Goal: Transaction & Acquisition: Book appointment/travel/reservation

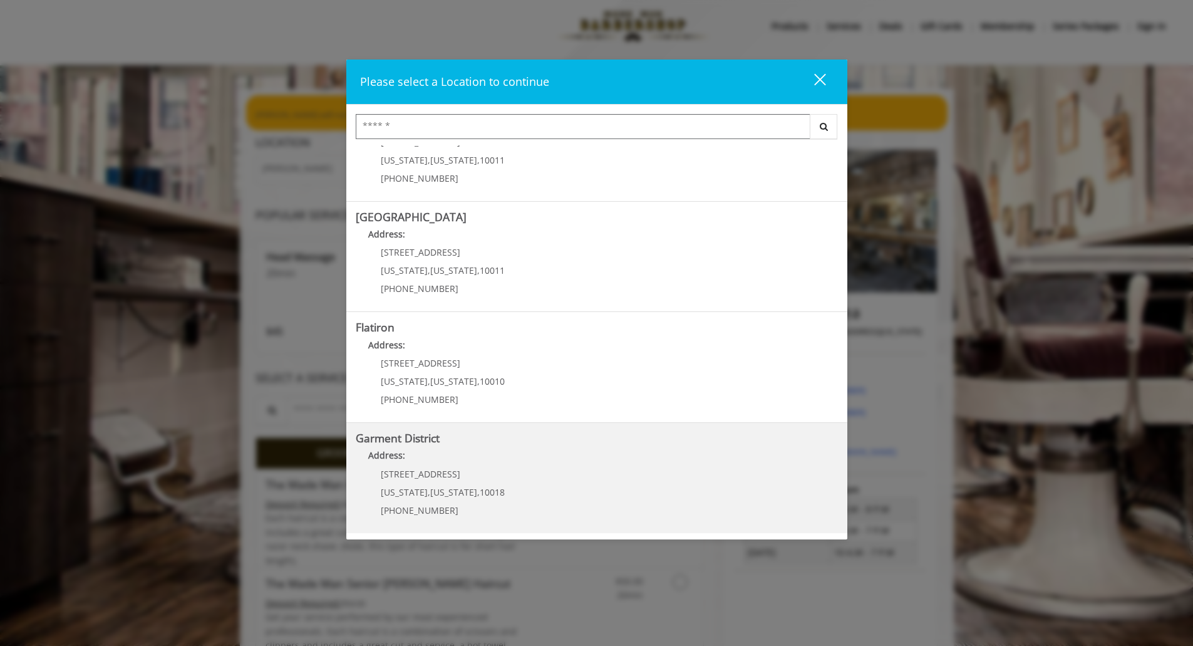
scroll to position [19, 0]
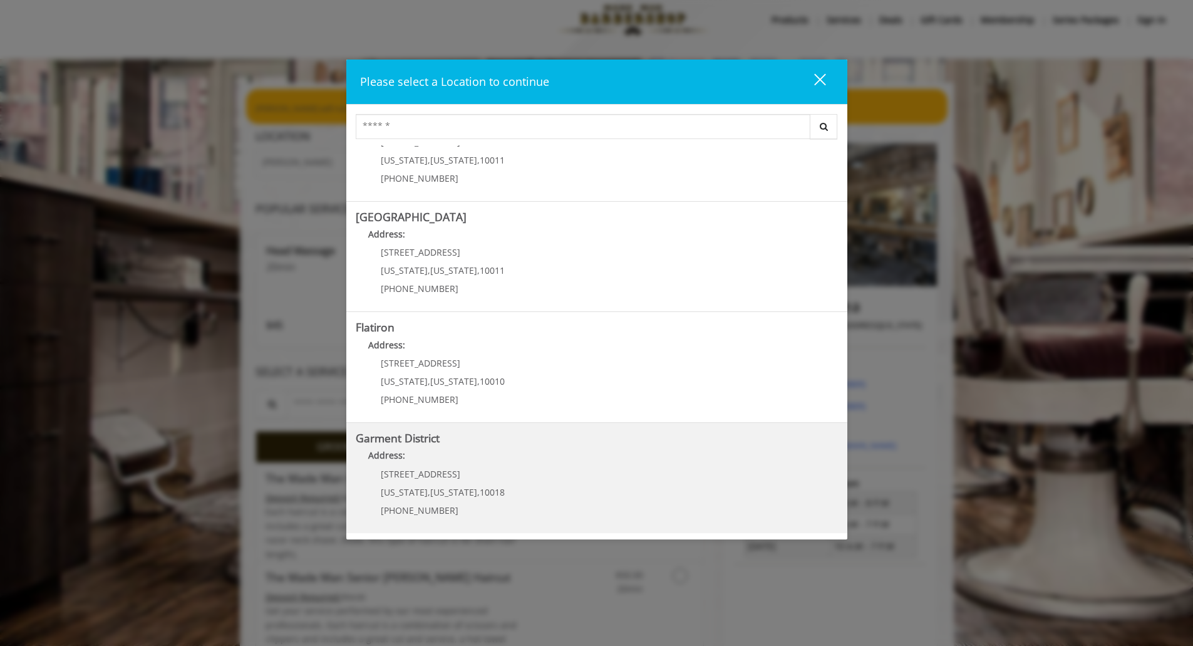
click at [497, 457] on District "Address:" at bounding box center [597, 458] width 482 height 20
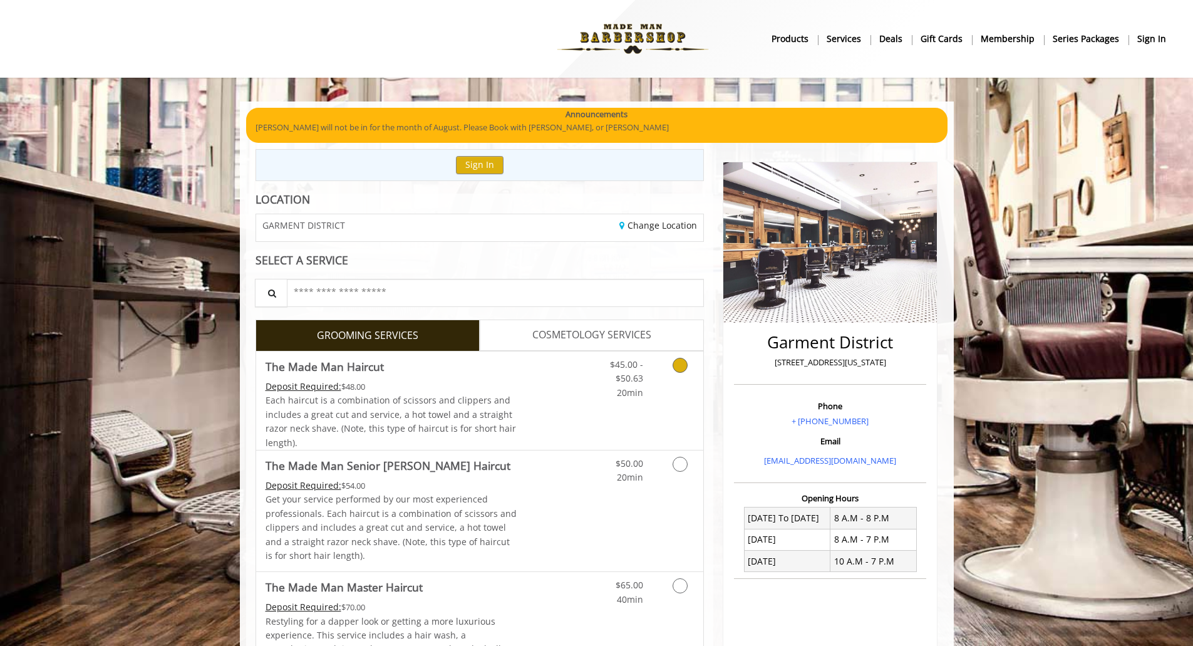
click at [413, 382] on div "Deposit Required: $48.00" at bounding box center [392, 387] width 252 height 14
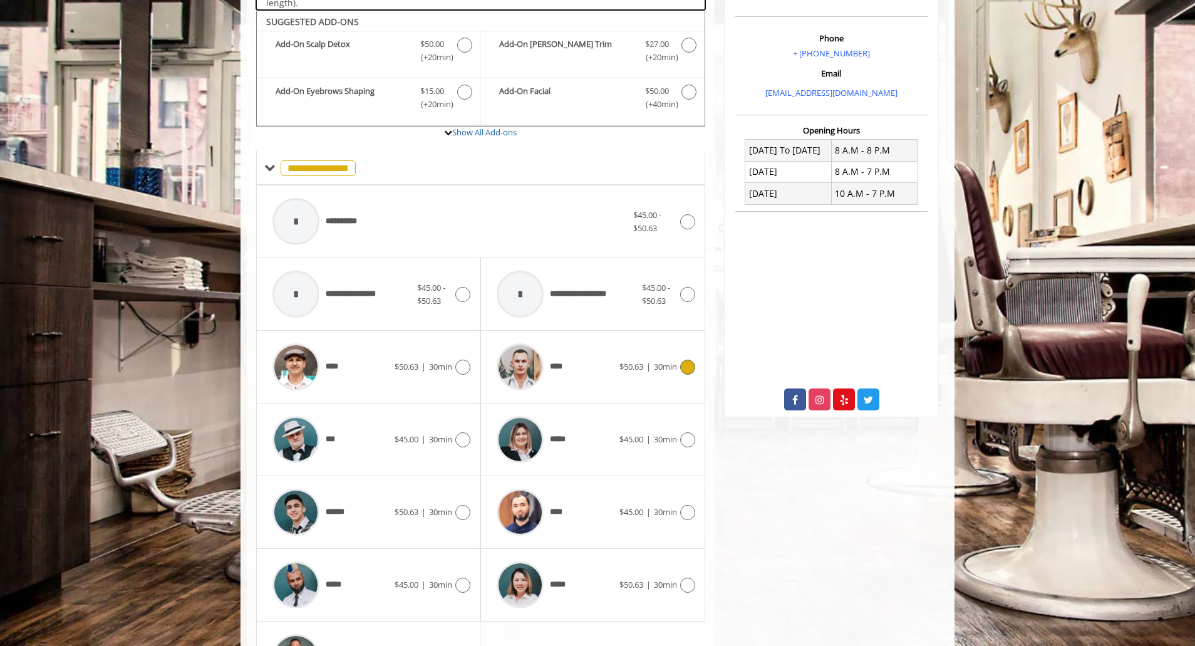
scroll to position [378, 0]
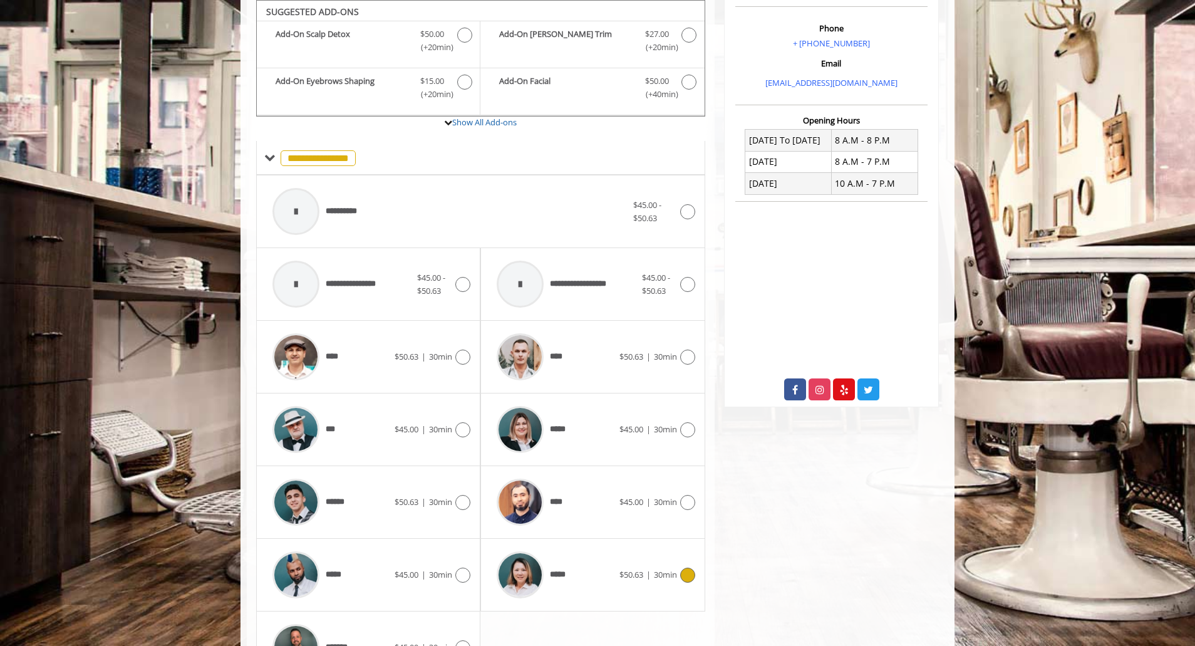
click at [588, 583] on div "*****" at bounding box center [554, 575] width 128 height 60
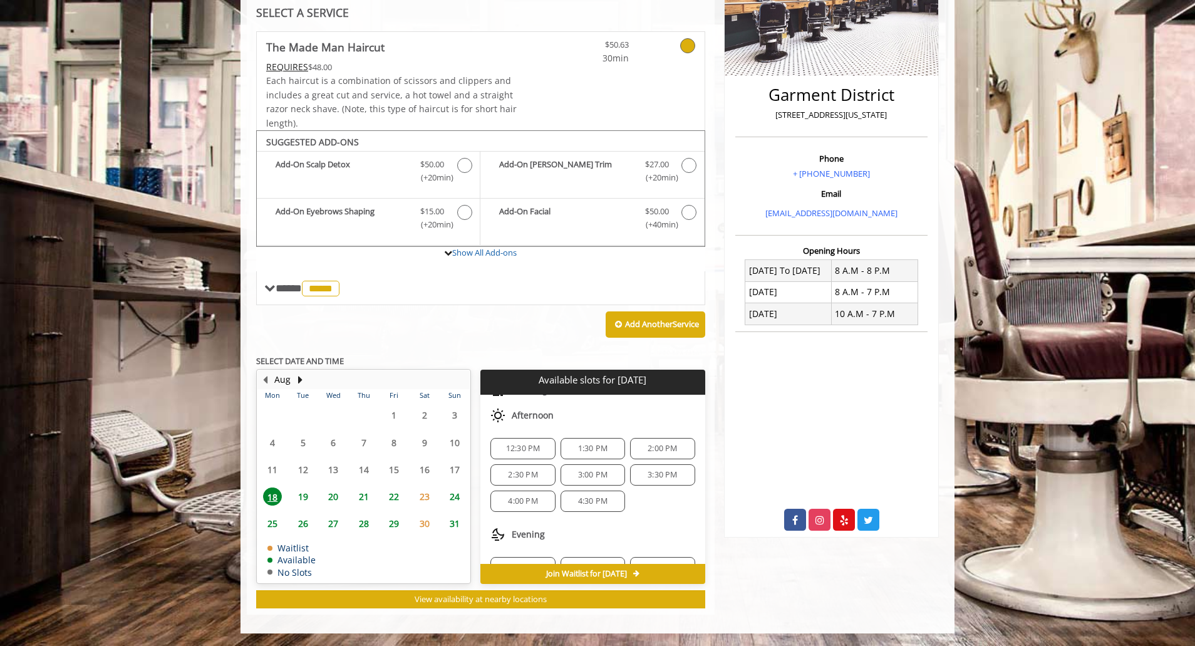
scroll to position [83, 0]
click at [658, 545] on span "6:30 PM" at bounding box center [662, 543] width 29 height 10
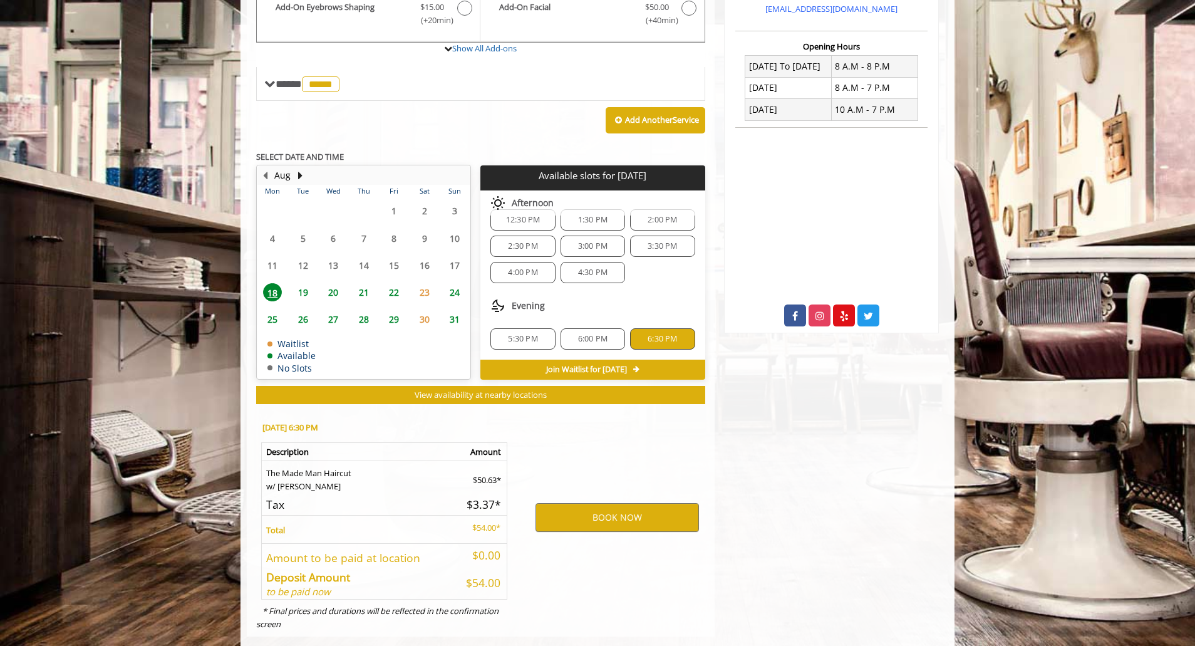
scroll to position [474, 0]
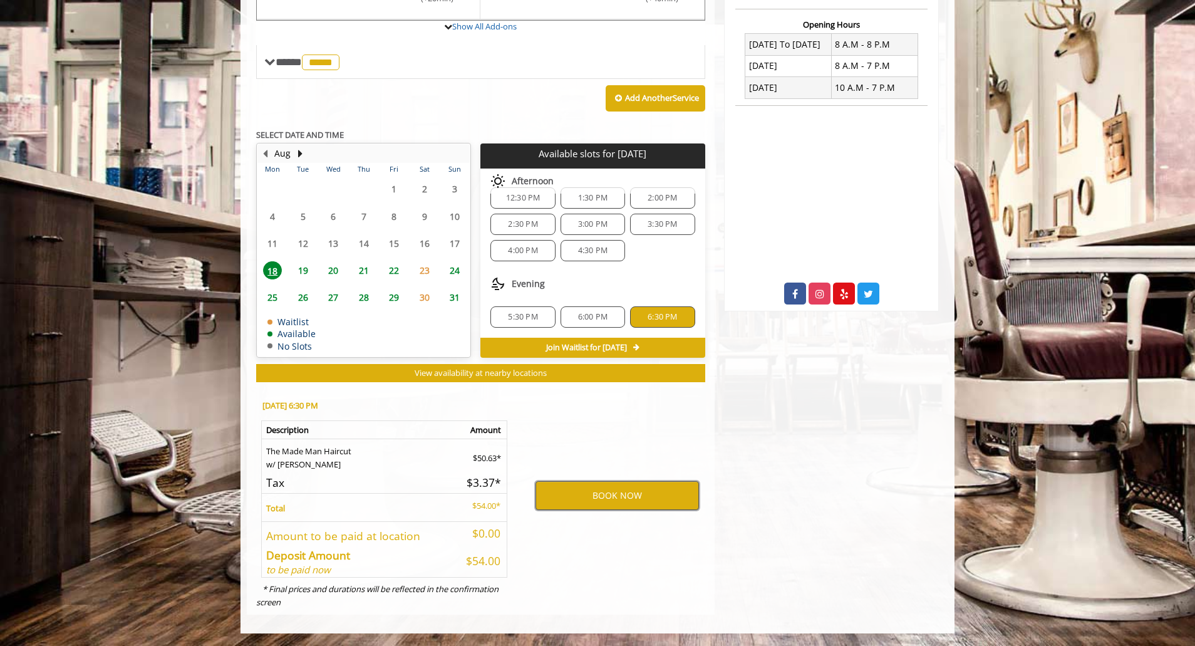
click at [665, 493] on button "BOOK NOW" at bounding box center [617, 495] width 163 height 29
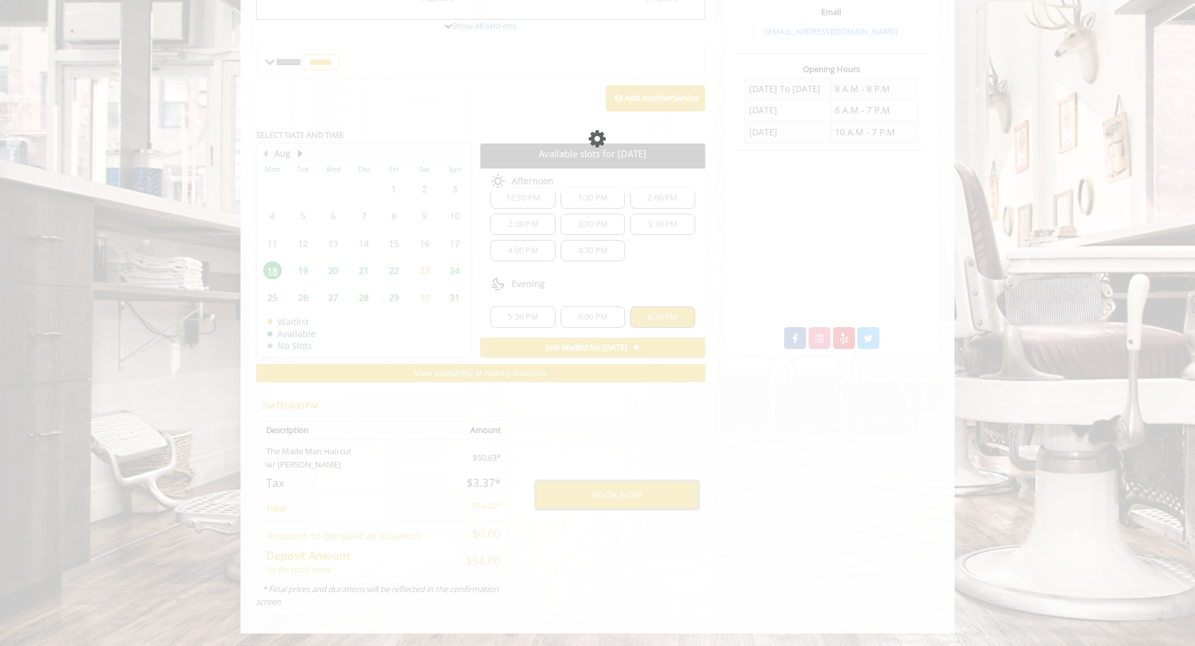
scroll to position [429, 0]
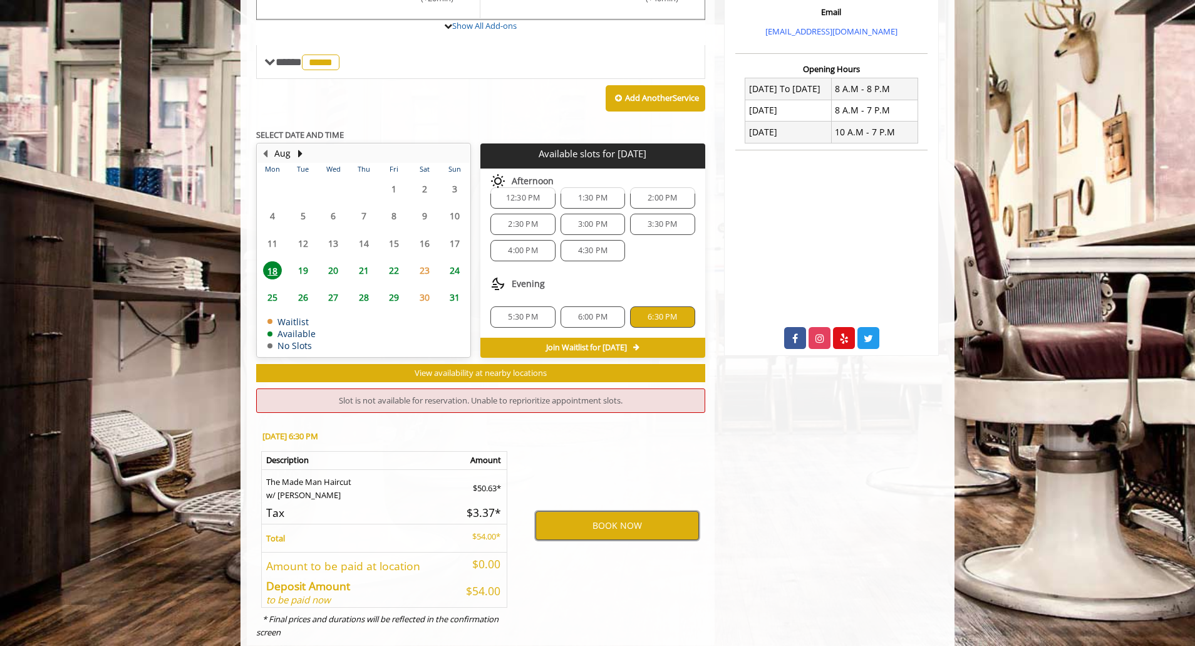
click at [618, 533] on button "BOOK NOW" at bounding box center [617, 525] width 163 height 29
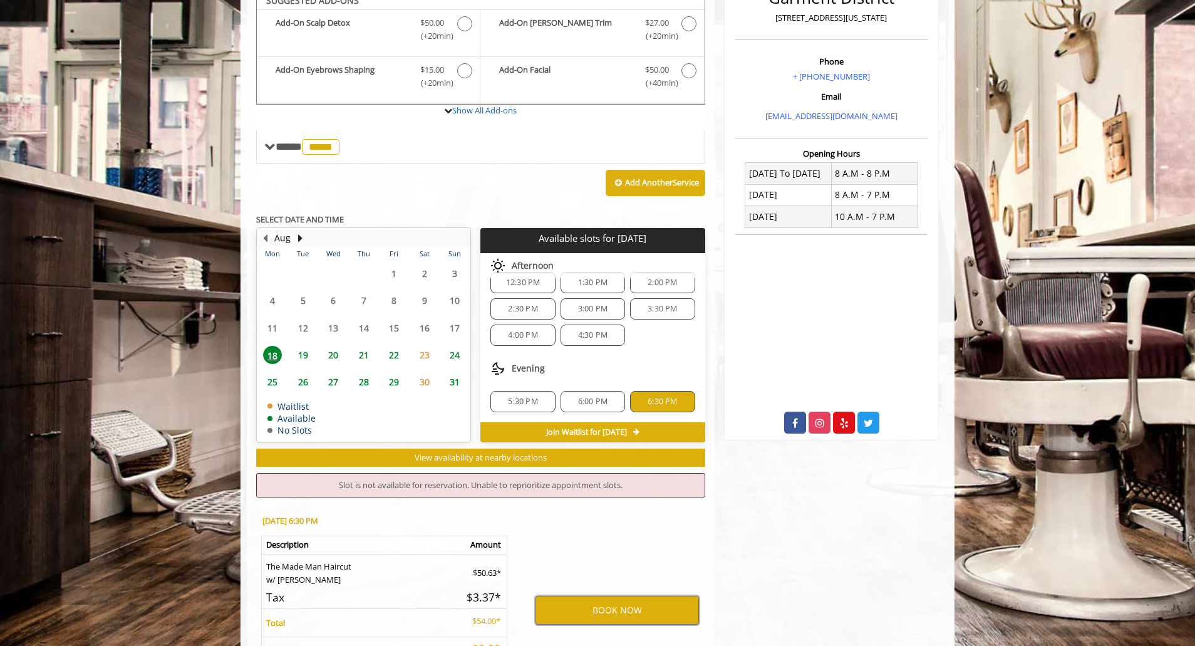
scroll to position [460, 0]
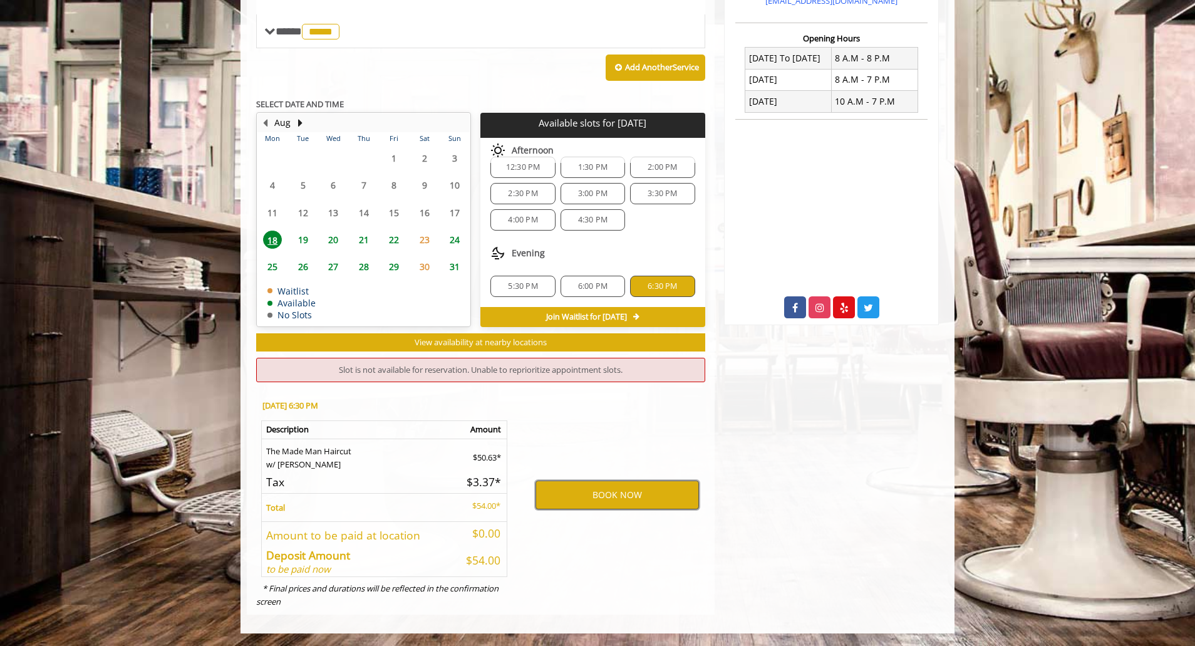
click at [603, 487] on button "BOOK NOW" at bounding box center [617, 494] width 163 height 29
click at [599, 288] on span "6:00 PM" at bounding box center [592, 286] width 29 height 10
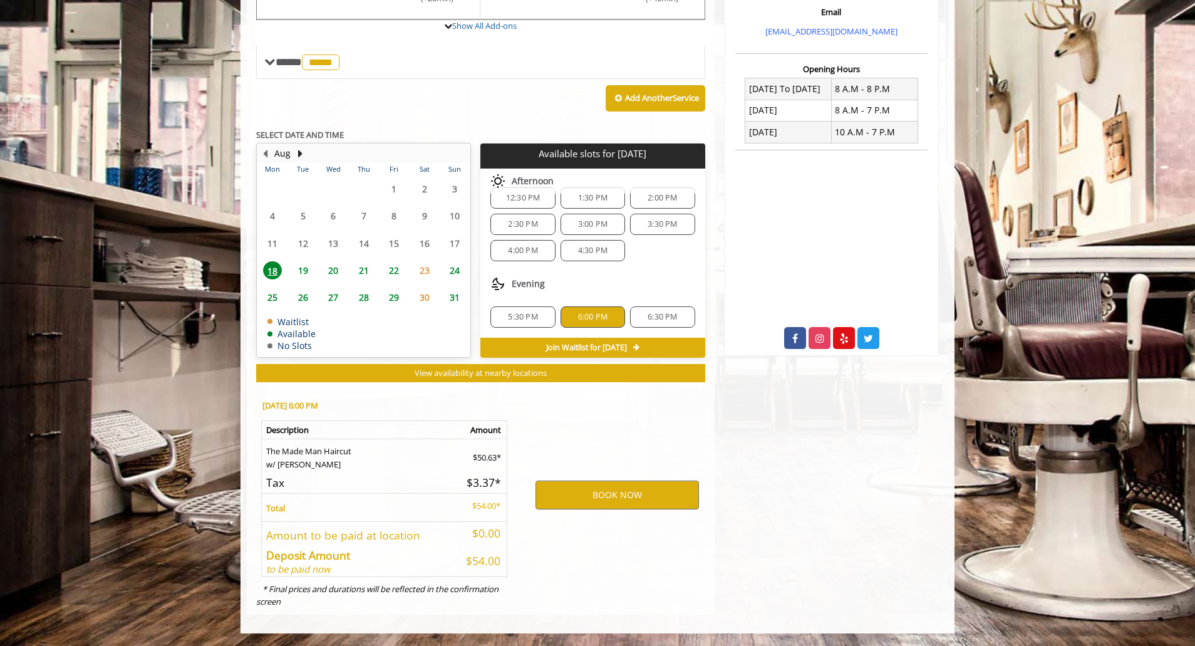
scroll to position [429, 0]
click at [636, 502] on button "BOOK NOW" at bounding box center [617, 494] width 163 height 29
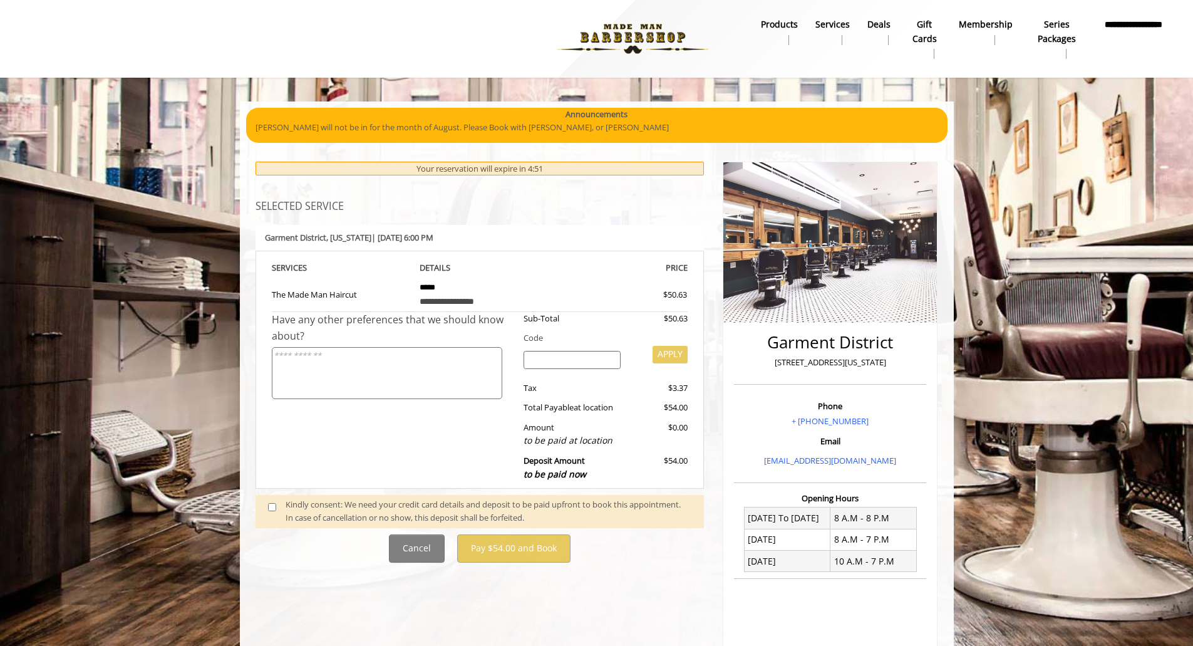
scroll to position [117, 0]
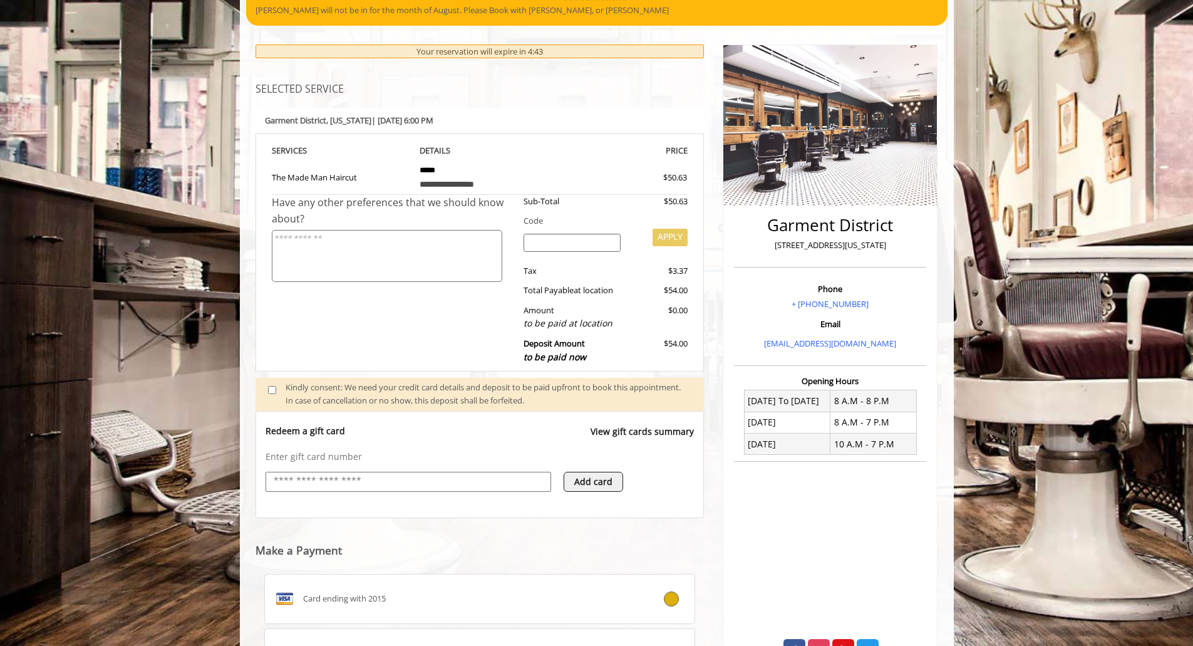
click at [425, 484] on input "text" at bounding box center [408, 481] width 272 height 15
type input "**********"
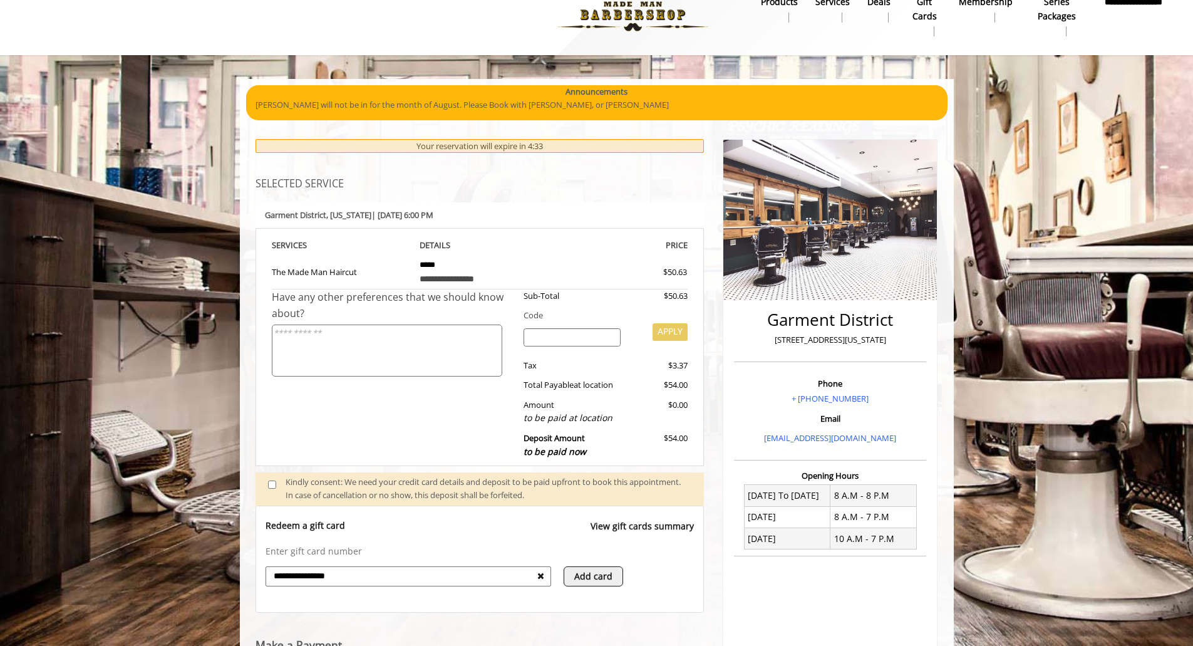
scroll to position [0, 0]
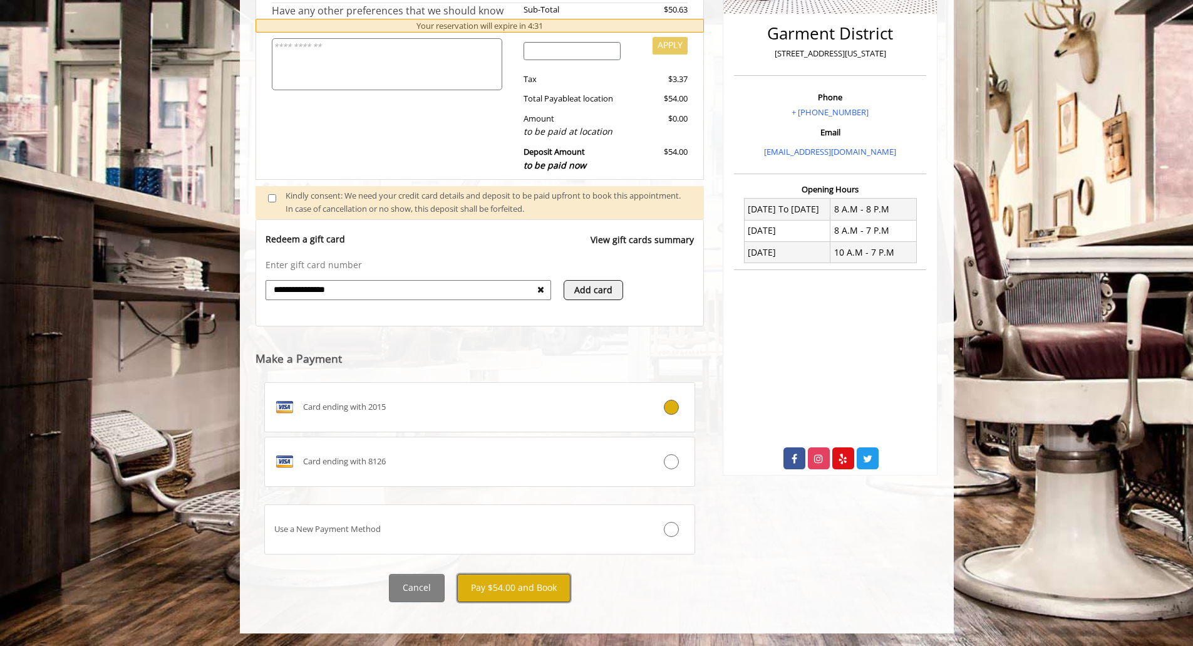
click at [509, 597] on button "Pay $54.00 and Book" at bounding box center [513, 588] width 113 height 28
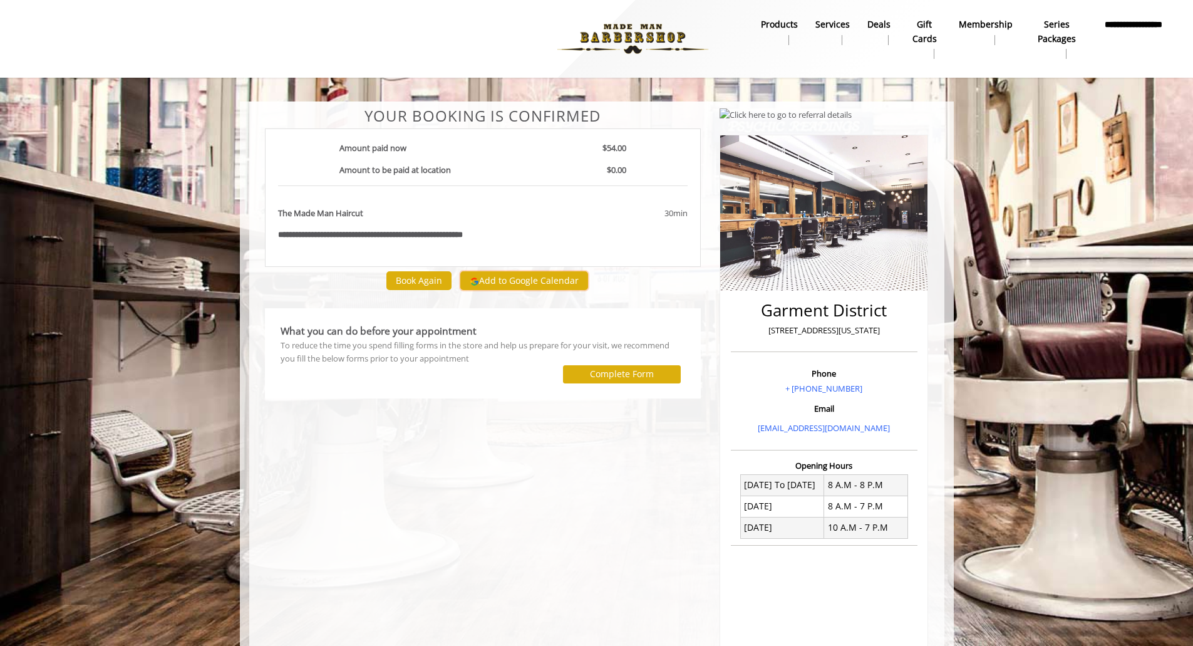
click at [511, 283] on button "Add to Google Calendar" at bounding box center [524, 280] width 128 height 19
